Goal: Information Seeking & Learning: Learn about a topic

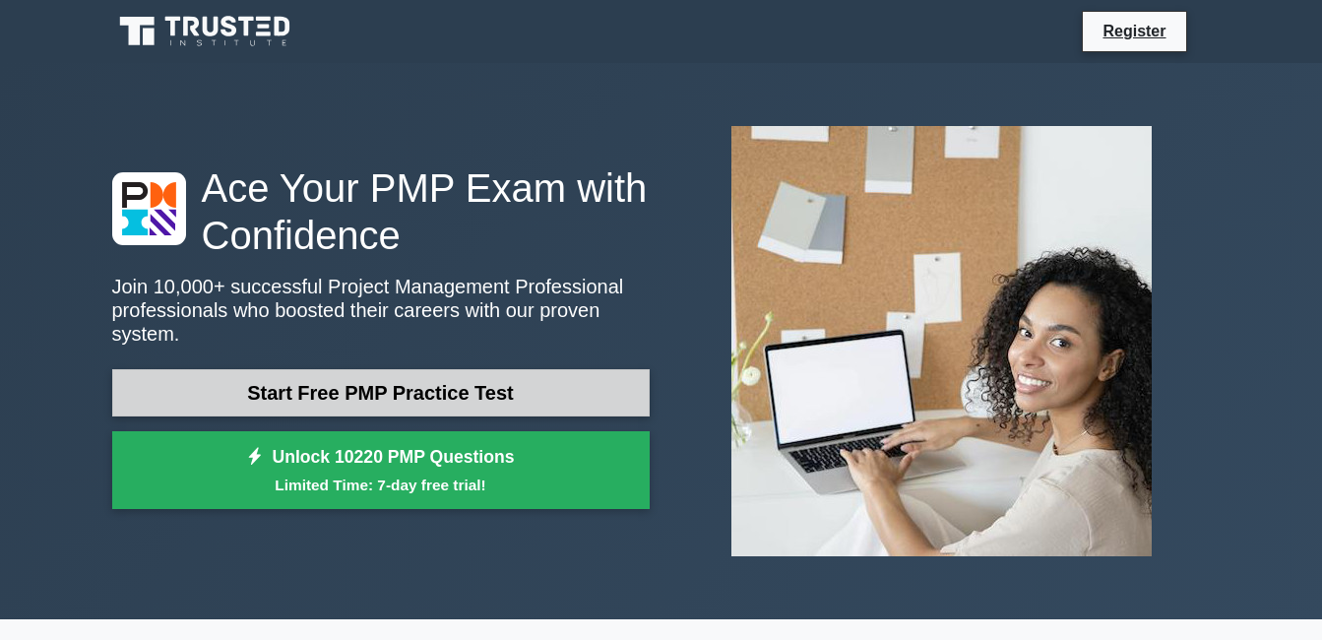
click at [289, 388] on link "Start Free PMP Practice Test" at bounding box center [381, 392] width 538 height 47
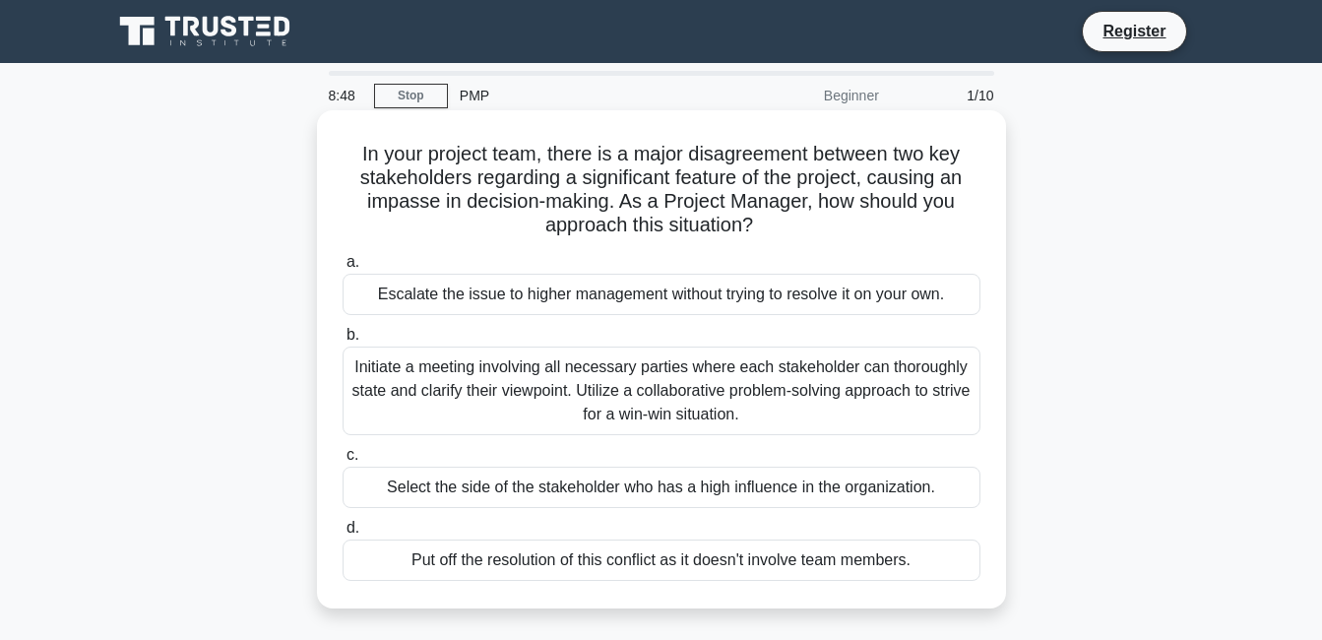
click at [701, 386] on div "Initiate a meeting involving all necessary parties where each stakeholder can t…" at bounding box center [662, 391] width 638 height 89
click at [343, 342] on input "b. Initiate a meeting involving all necessary parties where each stakeholder ca…" at bounding box center [343, 335] width 0 height 13
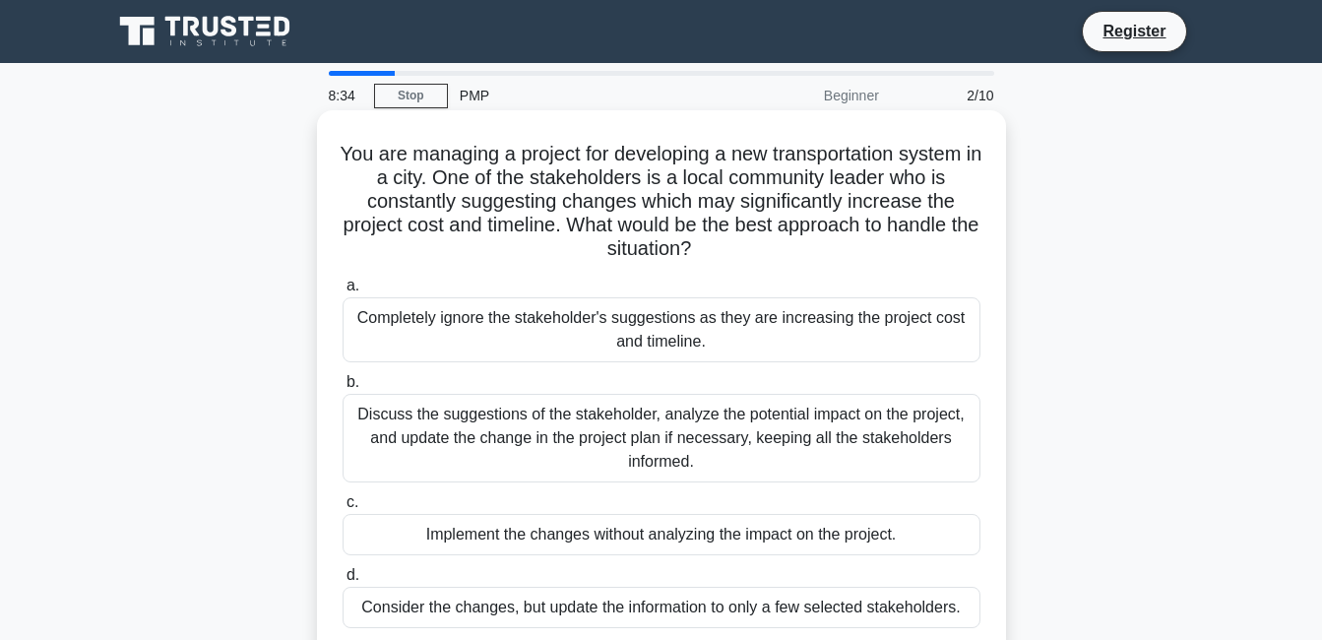
click at [596, 341] on div "Completely ignore the stakeholder's suggestions as they are increasing the proj…" at bounding box center [662, 329] width 638 height 65
click at [343, 292] on input "a. Completely ignore the stakeholder's suggestions as they are increasing the p…" at bounding box center [343, 286] width 0 height 13
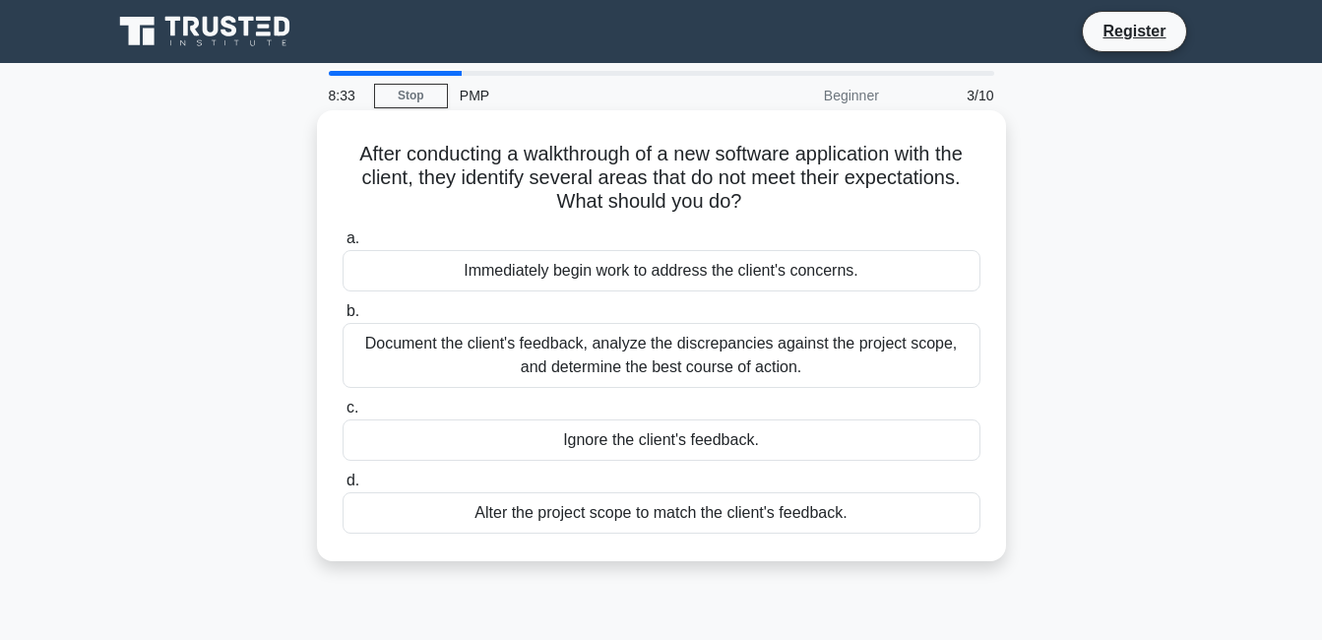
click at [577, 277] on div "Immediately begin work to address the client's concerns." at bounding box center [662, 270] width 638 height 41
click at [343, 245] on input "a. Immediately begin work to address the client's concerns." at bounding box center [343, 238] width 0 height 13
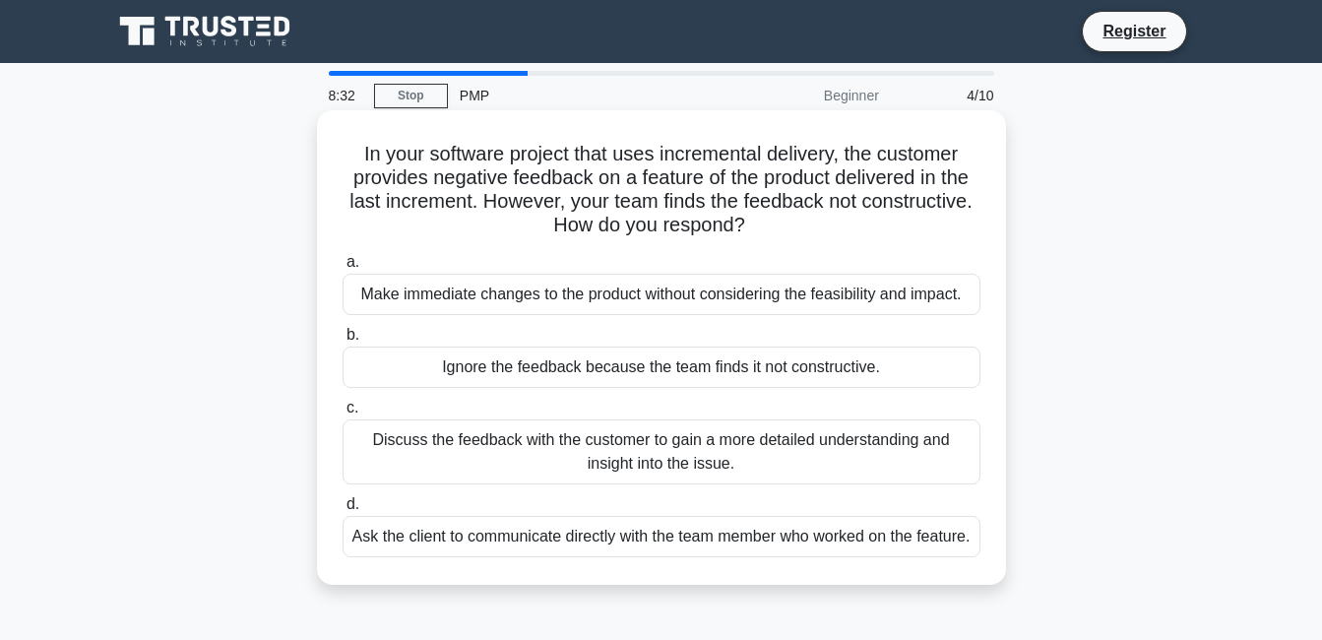
click at [586, 311] on div "Make immediate changes to the product without considering the feasibility and i…" at bounding box center [662, 294] width 638 height 41
click at [343, 269] on input "a. Make immediate changes to the product without considering the feasibility an…" at bounding box center [343, 262] width 0 height 13
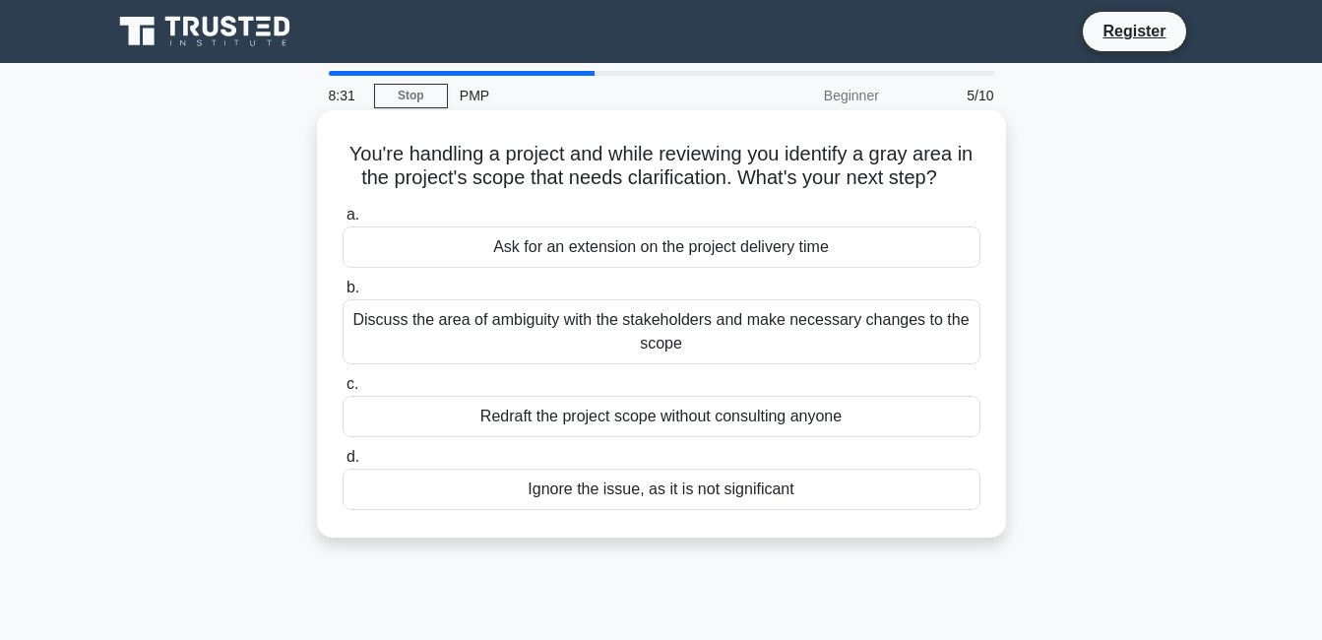
click at [586, 320] on div "Discuss the area of ambiguity with the stakeholders and make necessary changes …" at bounding box center [662, 331] width 638 height 65
click at [343, 294] on input "b. Discuss the area of ambiguity with the stakeholders and make necessary chang…" at bounding box center [343, 288] width 0 height 13
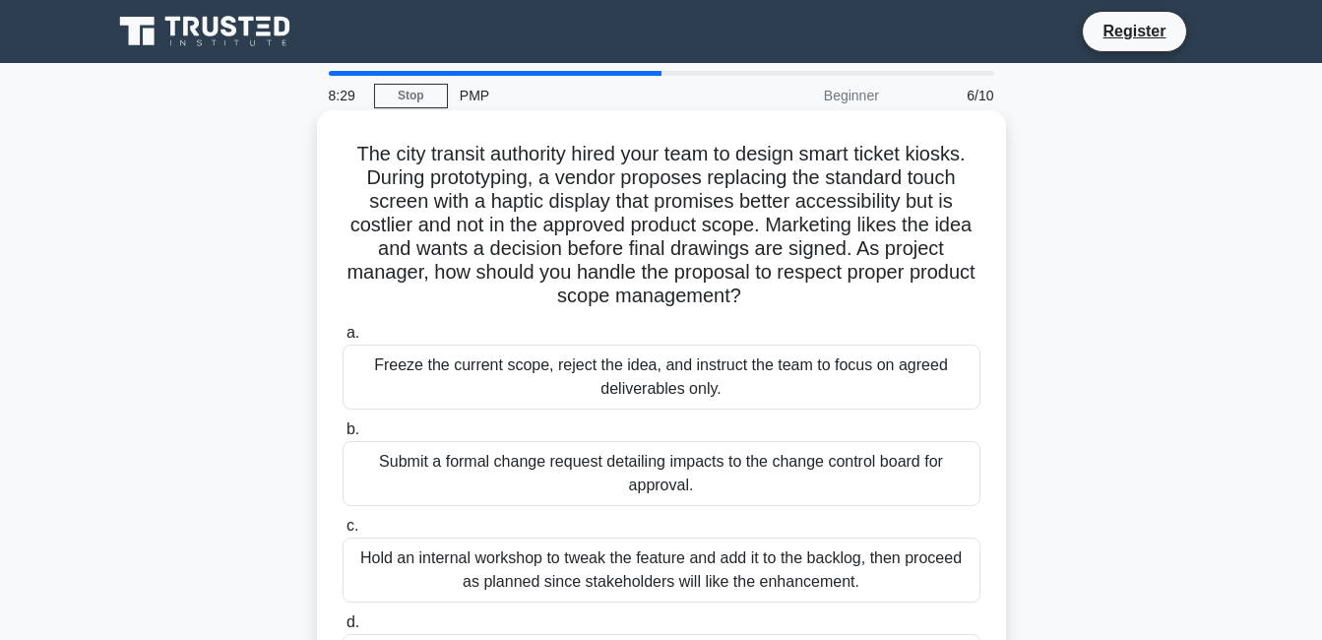
click at [579, 383] on div "Freeze the current scope, reject the idea, and instruct the team to focus on ag…" at bounding box center [662, 377] width 638 height 65
click at [343, 340] on input "a. Freeze the current scope, reject the idea, and instruct the team to focus on…" at bounding box center [343, 333] width 0 height 13
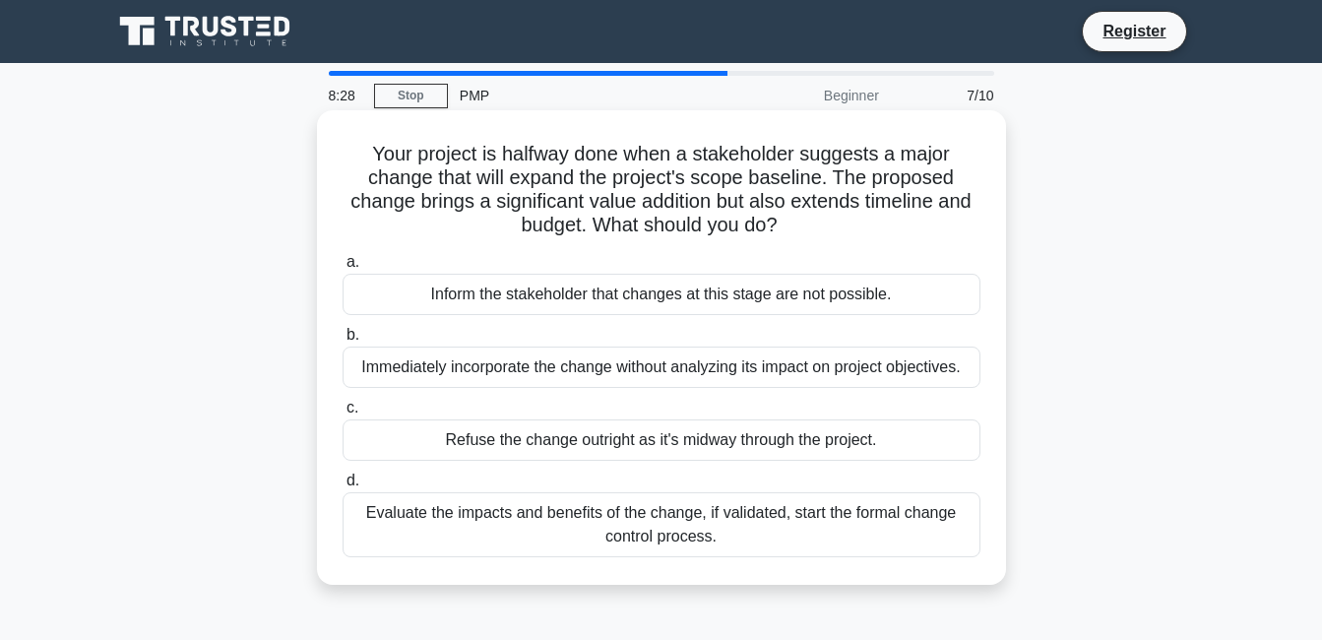
click at [585, 394] on div "a. Inform the stakeholder that changes at this stage are not possible. b. Immed…" at bounding box center [662, 403] width 662 height 315
click at [578, 454] on div "Refuse the change outright as it's midway through the project." at bounding box center [662, 439] width 638 height 41
click at [343, 415] on input "c. Refuse the change outright as it's midway through the project." at bounding box center [343, 408] width 0 height 13
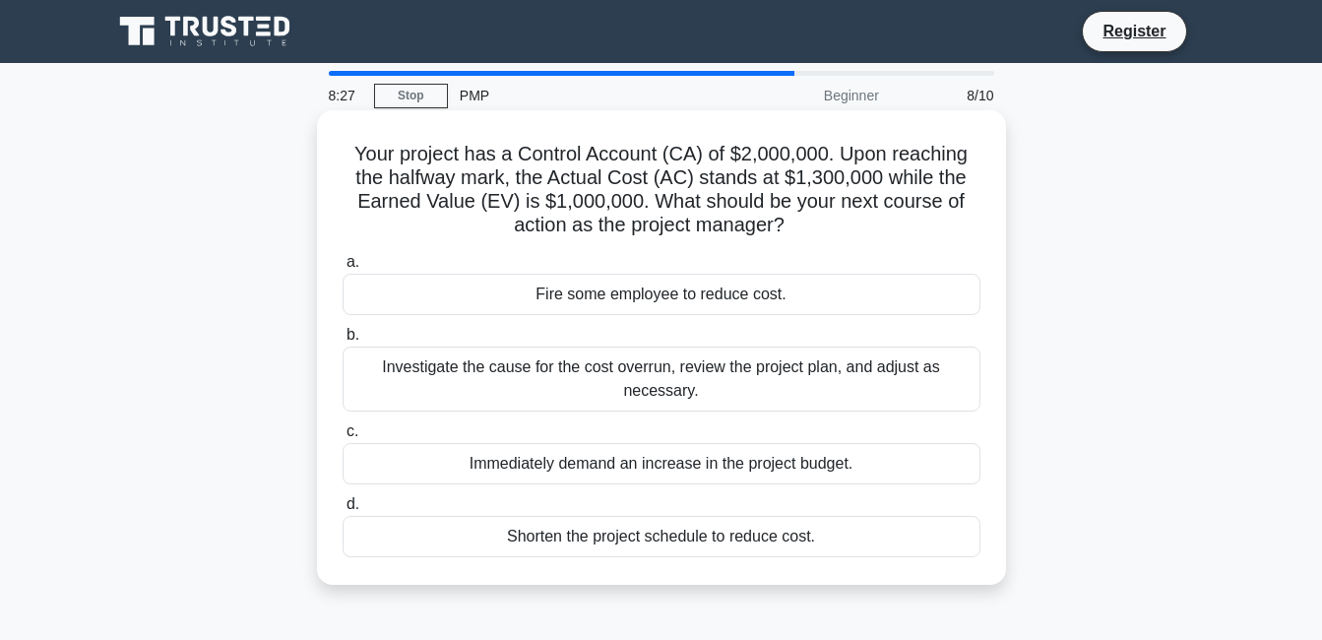
click at [562, 465] on div "Immediately demand an increase in the project budget." at bounding box center [662, 463] width 638 height 41
click at [343, 438] on input "c. Immediately demand an increase in the project budget." at bounding box center [343, 431] width 0 height 13
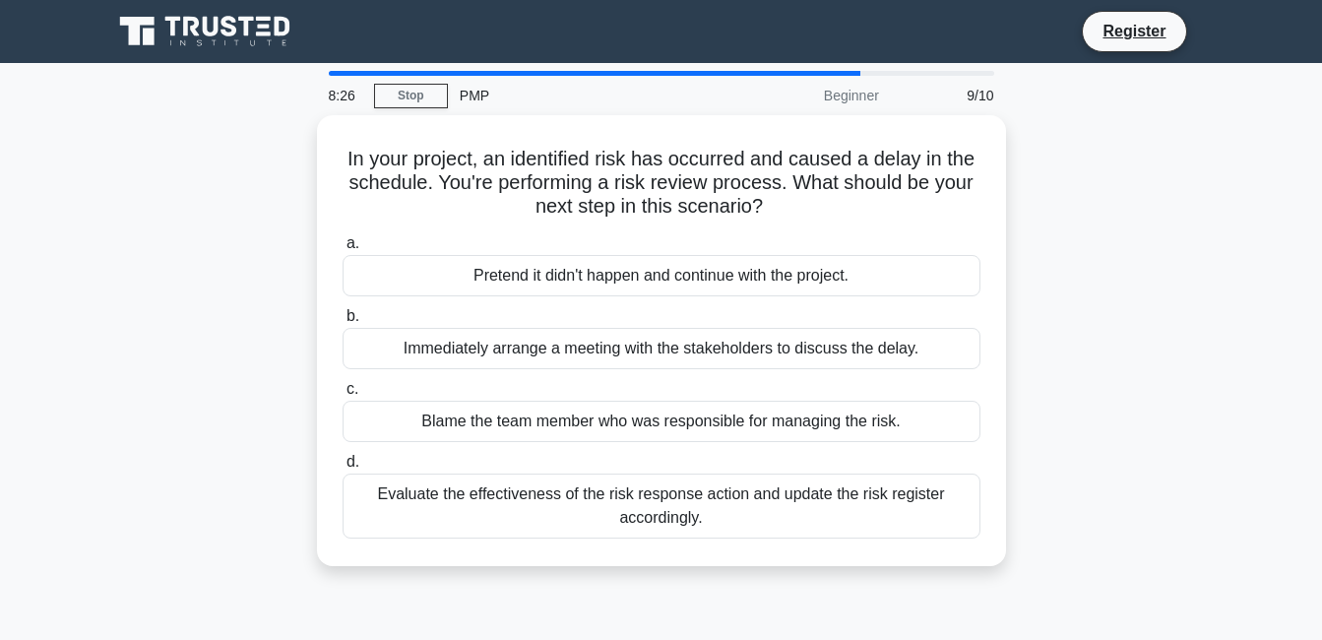
click at [596, 378] on label "c. Blame the team member who was responsible for managing the risk." at bounding box center [662, 409] width 638 height 65
click at [343, 383] on input "c. Blame the team member who was responsible for managing the risk." at bounding box center [343, 389] width 0 height 13
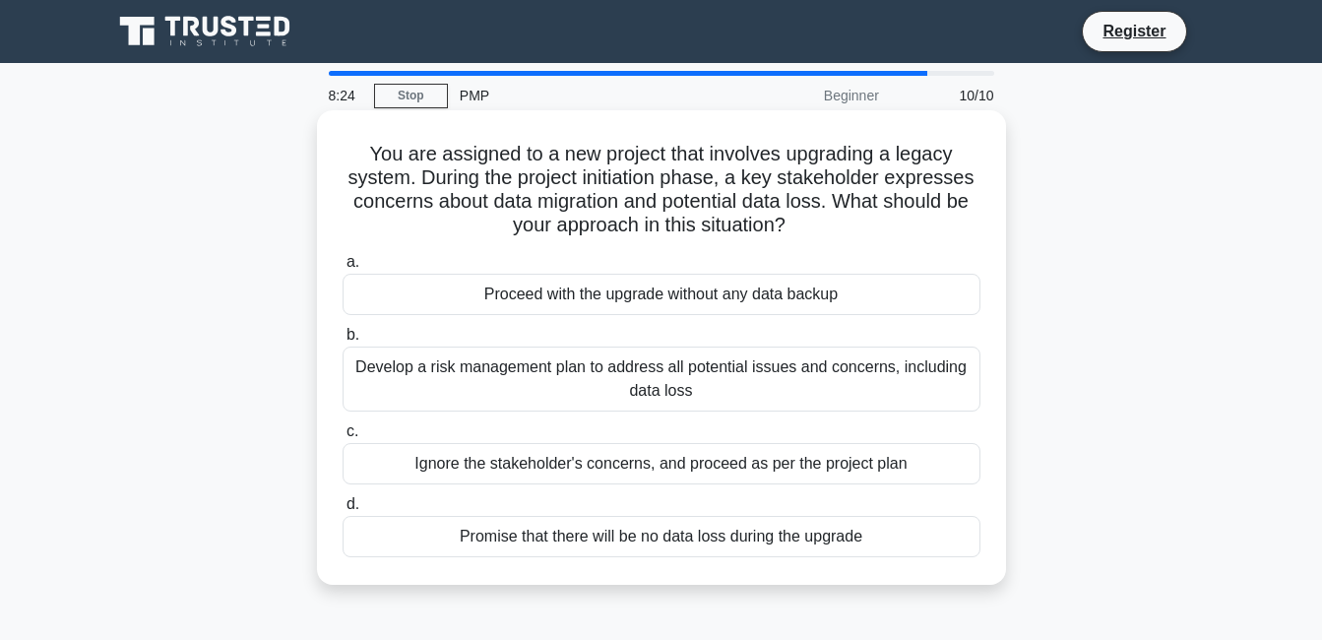
click at [590, 361] on div "Develop a risk management plan to address all potential issues and concerns, in…" at bounding box center [662, 379] width 638 height 65
click at [343, 342] on input "b. Develop a risk management plan to address all potential issues and concerns,…" at bounding box center [343, 335] width 0 height 13
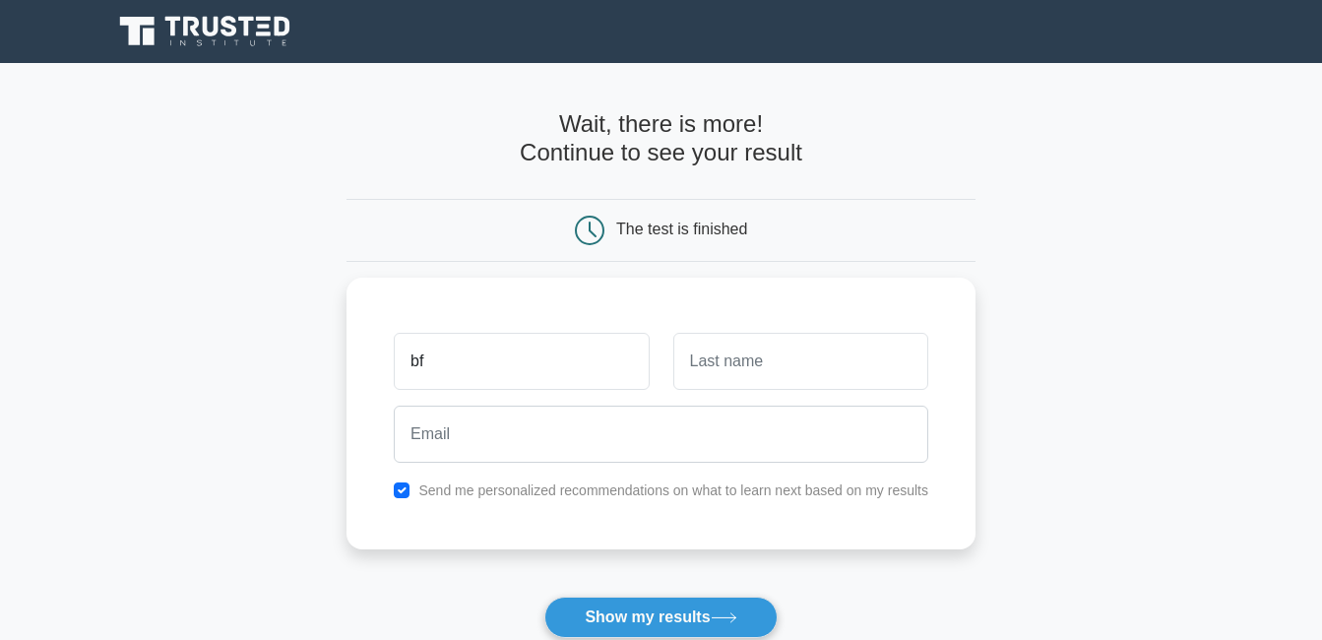
type input "bf"
